Goal: Information Seeking & Learning: Understand process/instructions

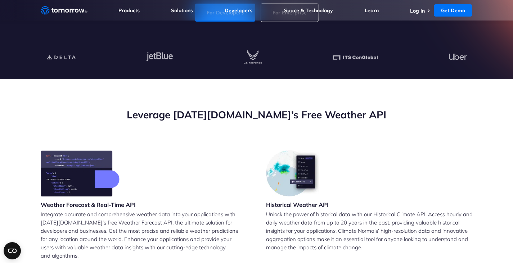
scroll to position [288, 0]
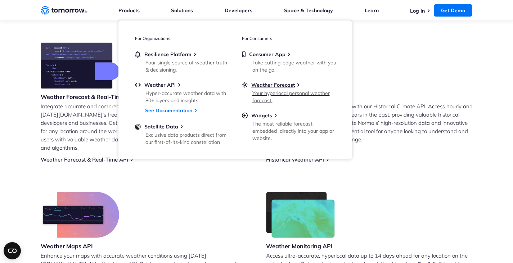
click at [294, 87] on div "Weather Forecast" at bounding box center [289, 85] width 94 height 6
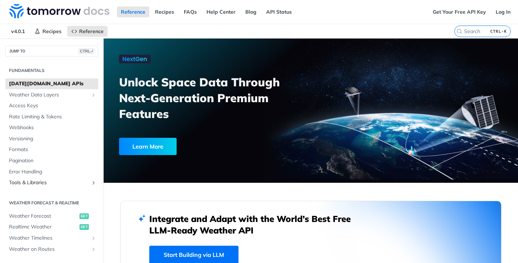
scroll to position [36, 0]
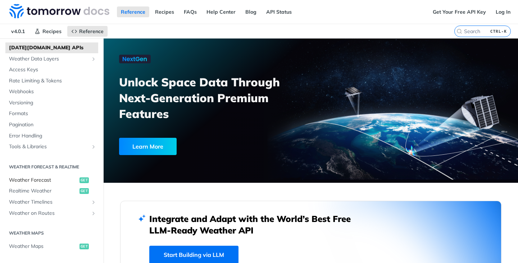
click at [41, 177] on span "Weather Forecast" at bounding box center [43, 180] width 69 height 7
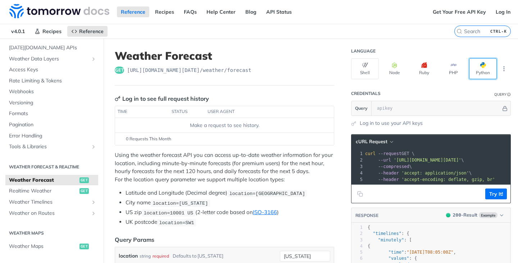
drag, startPoint x: 220, startPoint y: 109, endPoint x: 473, endPoint y: 69, distance: 255.6
click at [471, 70] on button "Python" at bounding box center [483, 68] width 28 height 21
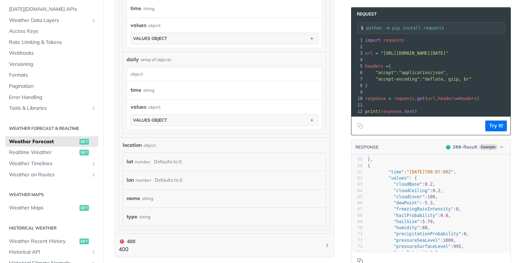
scroll to position [683, 0]
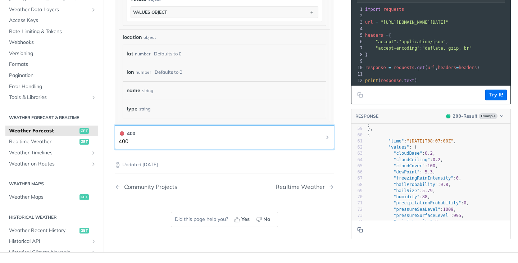
click at [314, 141] on button "400 400" at bounding box center [225, 137] width 212 height 16
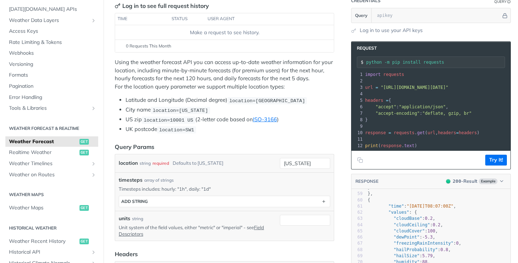
scroll to position [0, 0]
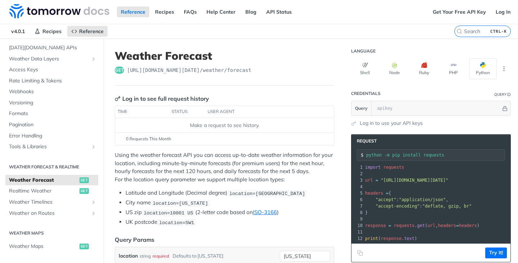
drag, startPoint x: 154, startPoint y: 104, endPoint x: 313, endPoint y: 183, distance: 177.0
click at [314, 182] on p "Using the weather forecast API you can access up-to-date weather information fo…" at bounding box center [224, 167] width 219 height 32
click at [291, 73] on div "get https://api.tomorrow.io/v4 /weather/forecast" at bounding box center [224, 70] width 219 height 7
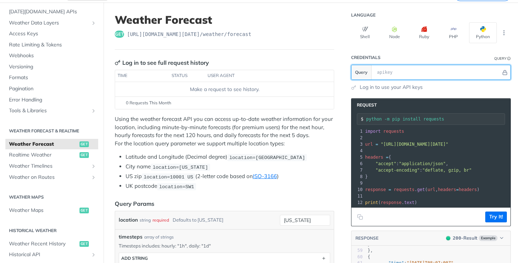
click at [393, 72] on input "text" at bounding box center [437, 72] width 128 height 14
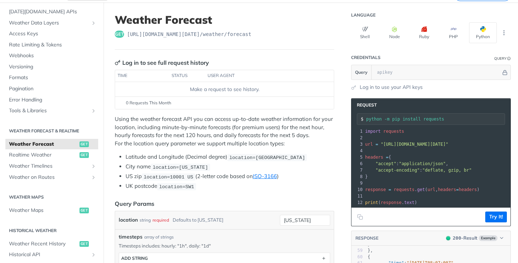
click at [351, 87] on span at bounding box center [353, 87] width 5 height 5
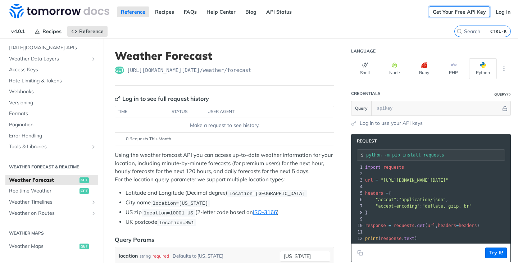
click at [454, 14] on link "Get Your Free API Key" at bounding box center [459, 11] width 61 height 11
